Goal: Transaction & Acquisition: Purchase product/service

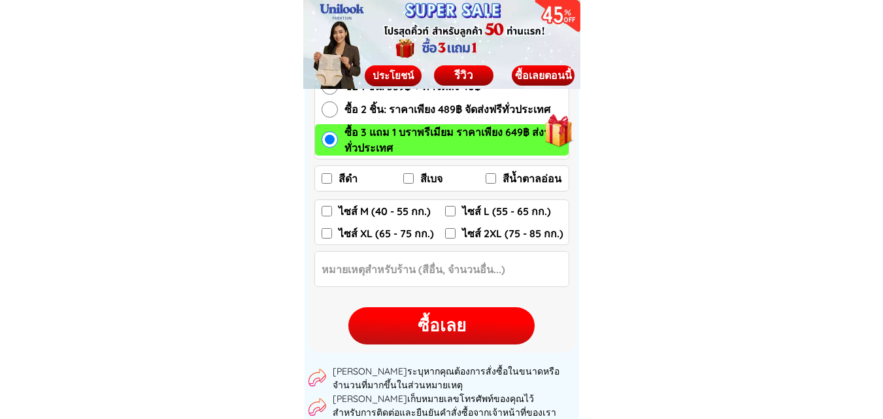
scroll to position [2026, 0]
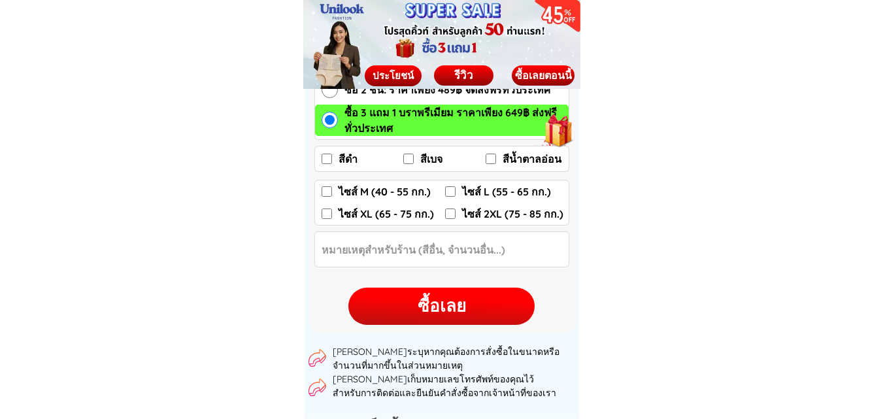
click at [326, 163] on input "สีดำ" at bounding box center [327, 159] width 10 height 10
checkbox input "true"
click at [409, 155] on input "สีเบจ" at bounding box center [408, 159] width 10 height 10
checkbox input "true"
click at [491, 160] on input "สีน้ำตาลอ่อน" at bounding box center [491, 159] width 10 height 10
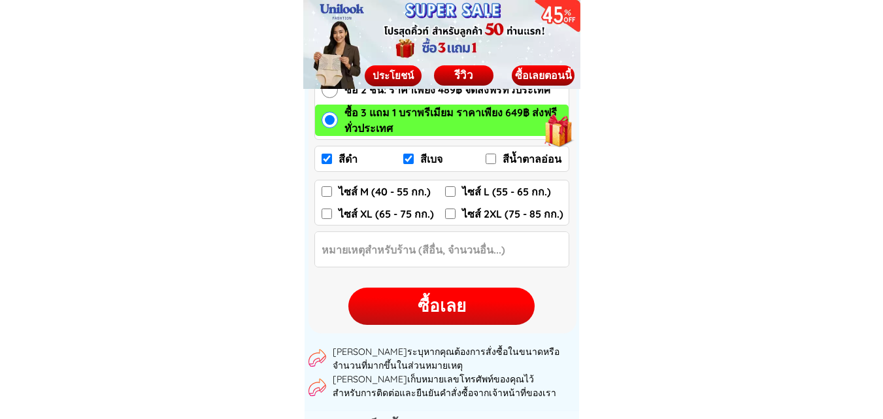
checkbox input "true"
click at [455, 189] on input "ไซส์ L (55 - 65 กก.)" at bounding box center [450, 191] width 10 height 10
checkbox input "true"
click at [435, 309] on div "ซื้อเลย" at bounding box center [441, 305] width 186 height 25
checkbox input "true"
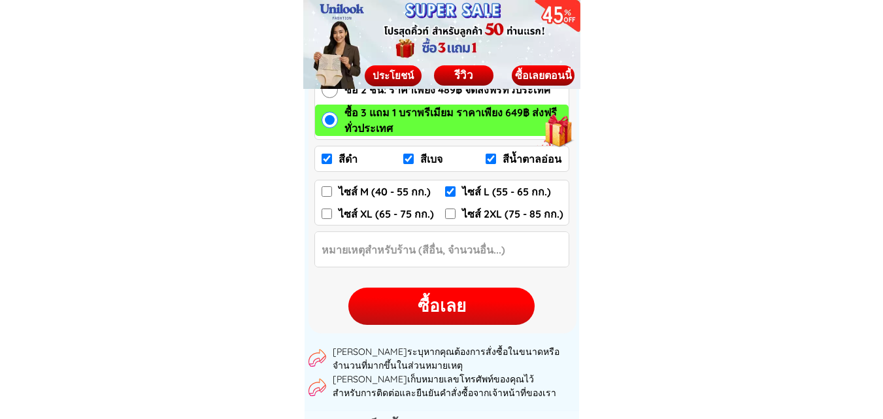
checkbox input "true"
checkbox input "false"
checkbox input "true"
checkbox input "false"
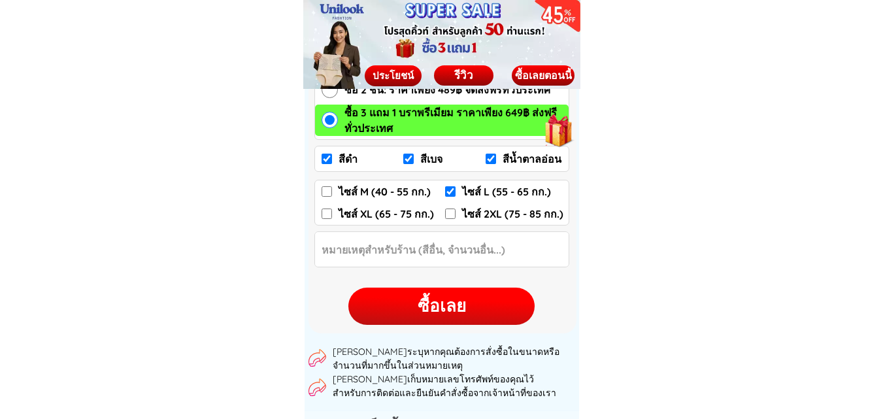
checkbox input "false"
radio input "true"
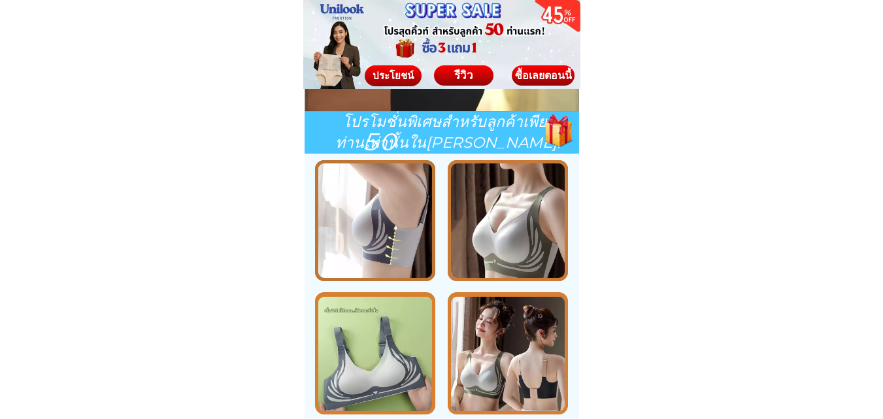
scroll to position [1408, 0]
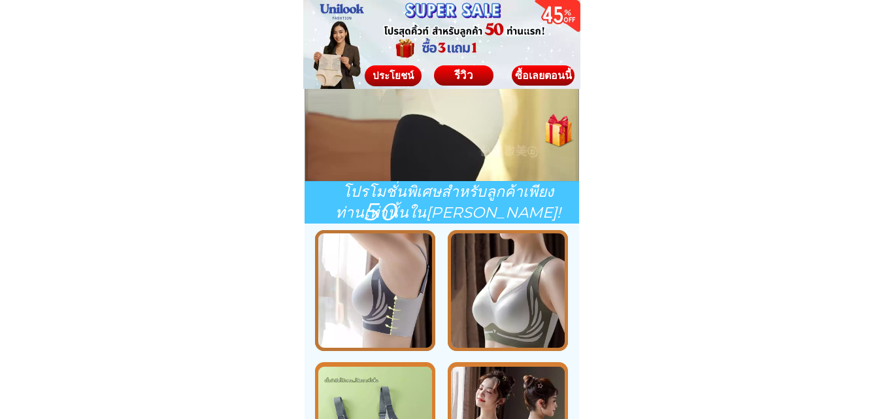
click at [539, 72] on div "ซื้อเลยตอนนี้" at bounding box center [543, 75] width 63 height 10
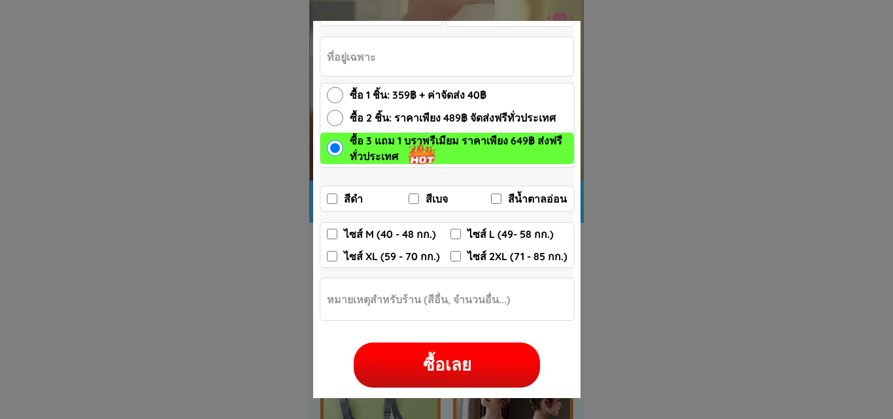
scroll to position [99, 0]
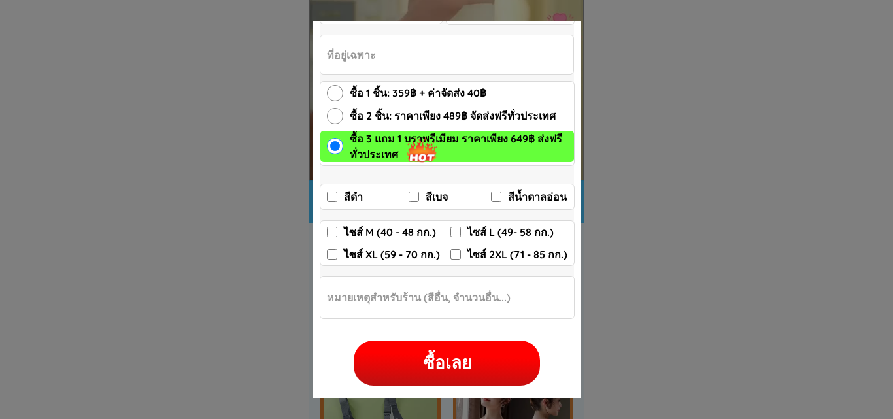
click at [327, 197] on input "สีดำ" at bounding box center [332, 197] width 10 height 10
checkbox input "true"
drag, startPoint x: 412, startPoint y: 197, endPoint x: 494, endPoint y: 190, distance: 82.0
click at [413, 197] on input "สีเบจ" at bounding box center [414, 197] width 10 height 10
checkbox input "true"
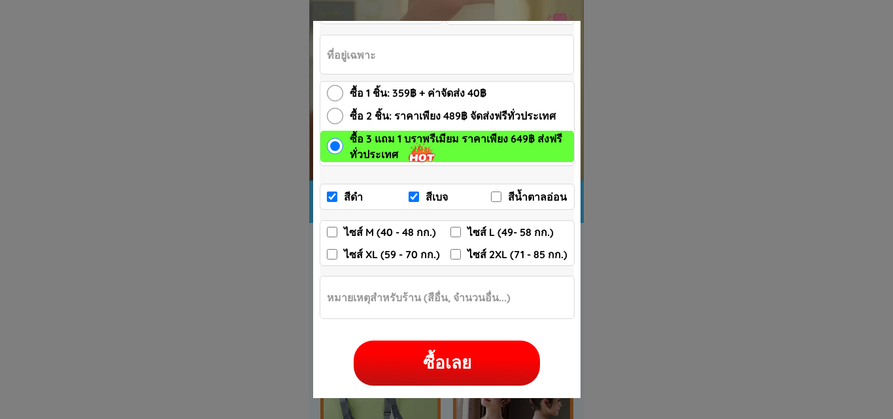
click at [499, 193] on input "สีน้ำตาลอ่อน" at bounding box center [496, 197] width 10 height 10
checkbox input "true"
click at [450, 233] on input "ไซส์ L (49- 58 กก.)" at bounding box center [455, 232] width 10 height 10
checkbox input "true"
click at [442, 358] on div "ซื้อเลย" at bounding box center [447, 362] width 186 height 25
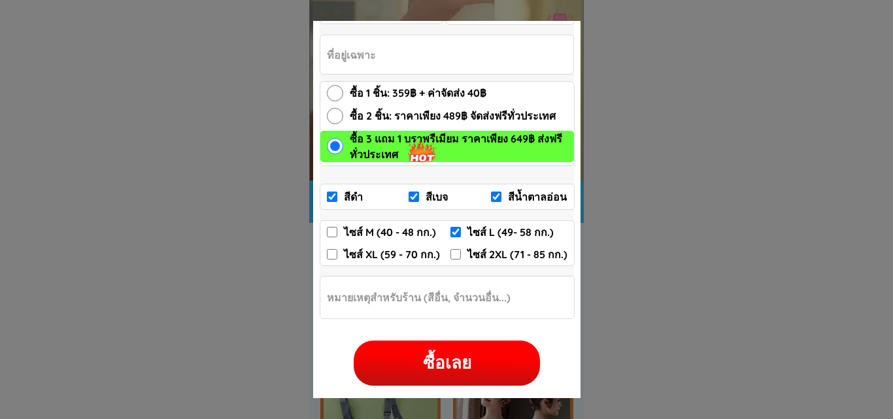
checkbox input "true"
checkbox input "false"
checkbox input "true"
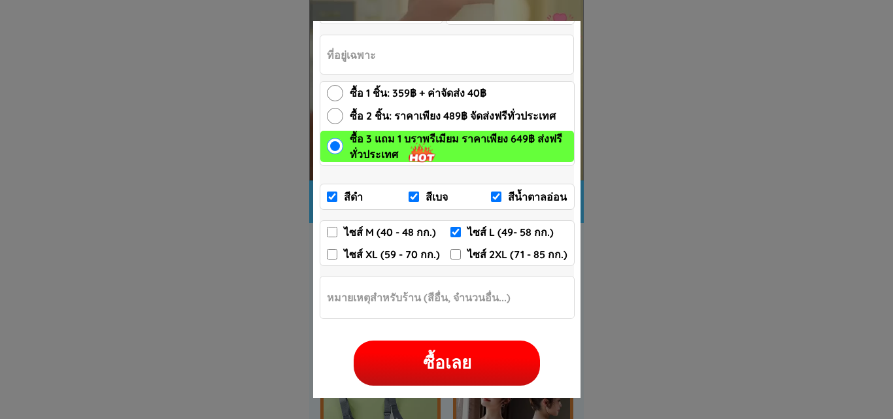
checkbox input "false"
radio input "true"
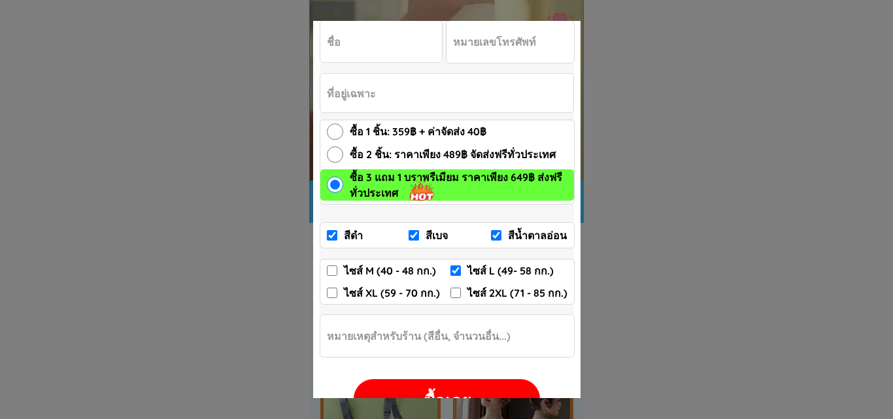
click at [364, 71] on form "ซื้อเลย สีดำ สีเบจ สีน้ำตาลอ่อน ไซส์ M (40 - 48 กก.) ไซส์ L (49- 58 กก.) ไซส์ X…" at bounding box center [447, 222] width 255 height 404
click at [361, 57] on input "Input full_name" at bounding box center [381, 41] width 122 height 41
type input "[PERSON_NAME]"
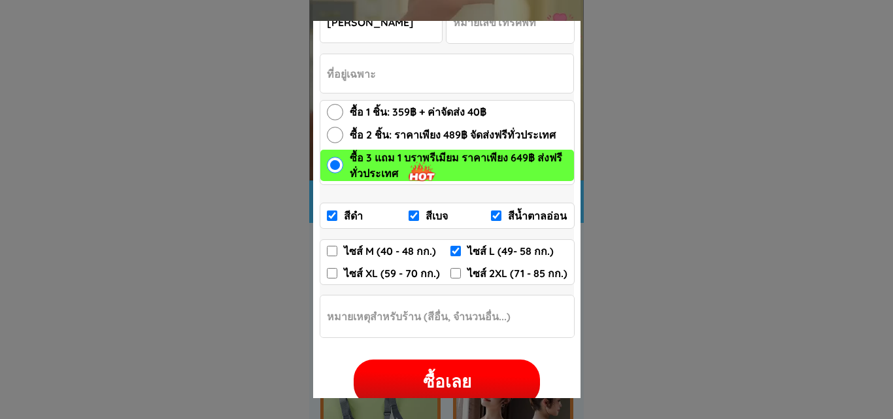
scroll to position [99, 0]
